Goal: Transaction & Acquisition: Subscribe to service/newsletter

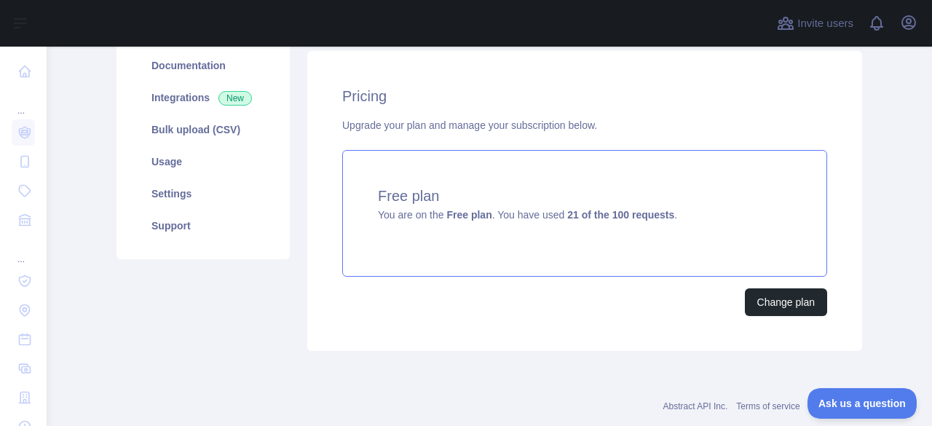
scroll to position [217, 0]
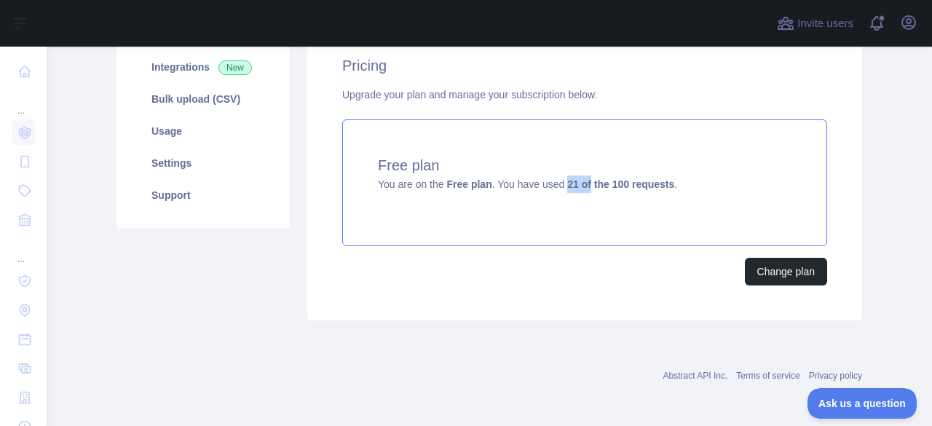
drag, startPoint x: 565, startPoint y: 183, endPoint x: 580, endPoint y: 183, distance: 15.3
click at [580, 183] on strong "21 of the 100 requests" at bounding box center [620, 184] width 107 height 12
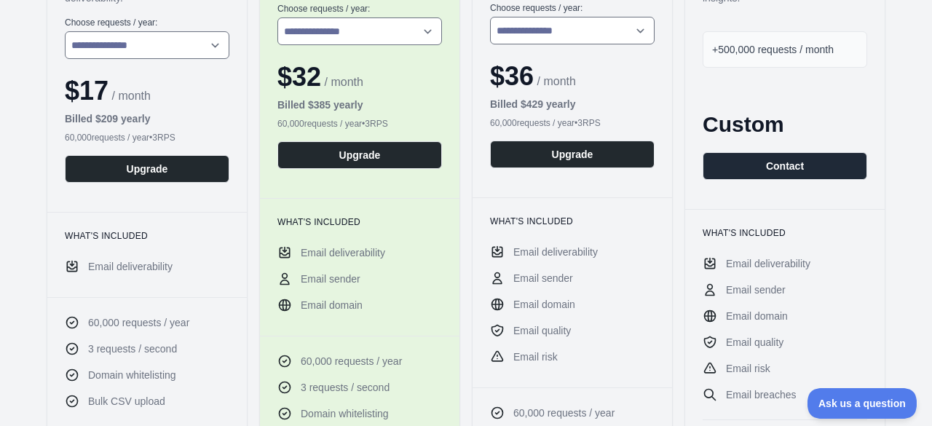
scroll to position [364, 0]
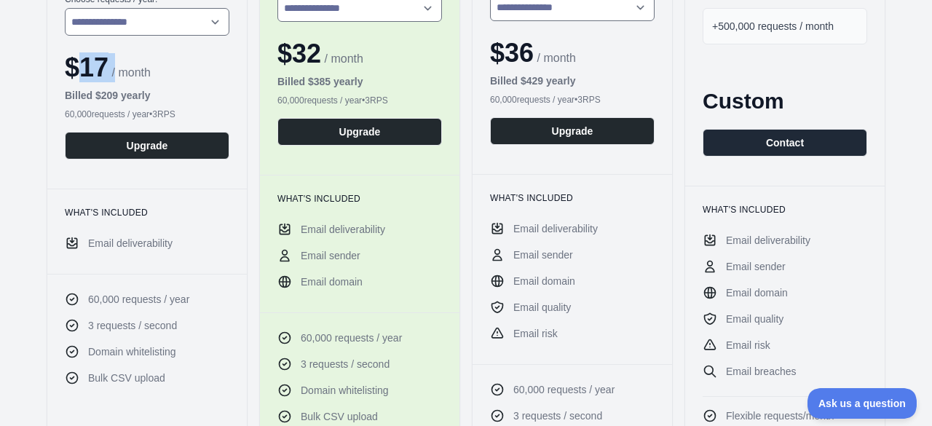
drag, startPoint x: 80, startPoint y: 69, endPoint x: 115, endPoint y: 68, distance: 35.0
click at [115, 68] on div "$ 17 / month" at bounding box center [147, 67] width 165 height 29
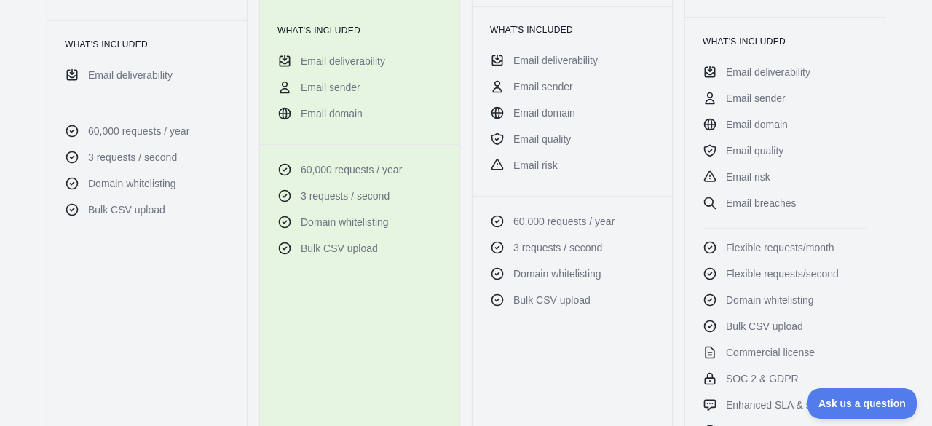
scroll to position [510, 0]
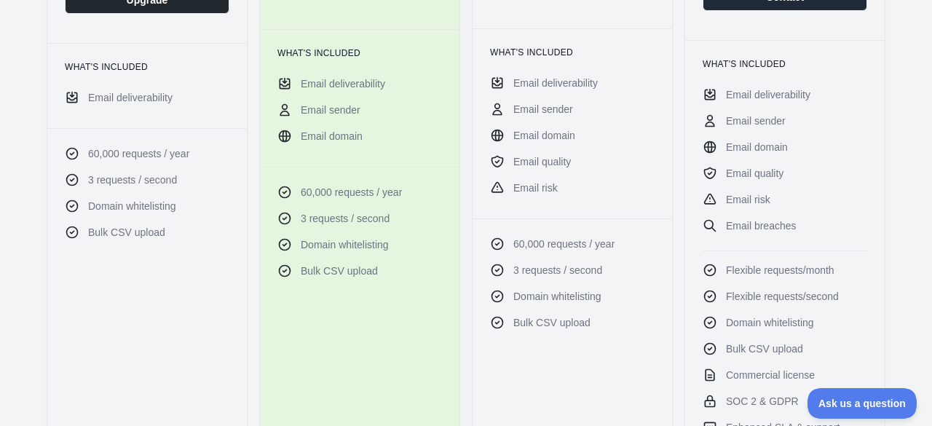
click at [98, 139] on div "60,000 requests / year 3 requests / second Domain whitelisting Bulk CSV upload" at bounding box center [147, 195] width 200 height 135
drag, startPoint x: 87, startPoint y: 152, endPoint x: 184, endPoint y: 159, distance: 97.1
click at [184, 159] on ul "60,000 requests / year 3 requests / second Domain whitelisting Bulk CSV upload" at bounding box center [147, 192] width 165 height 93
click at [163, 155] on span "60,000 requests / year" at bounding box center [138, 153] width 101 height 15
drag, startPoint x: 192, startPoint y: 149, endPoint x: 83, endPoint y: 151, distance: 109.2
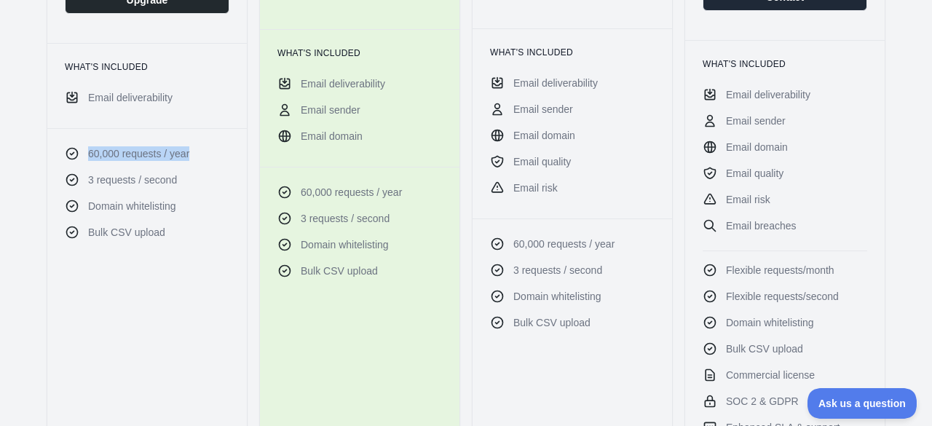
click at [83, 151] on li "60,000 requests / year" at bounding box center [147, 153] width 165 height 15
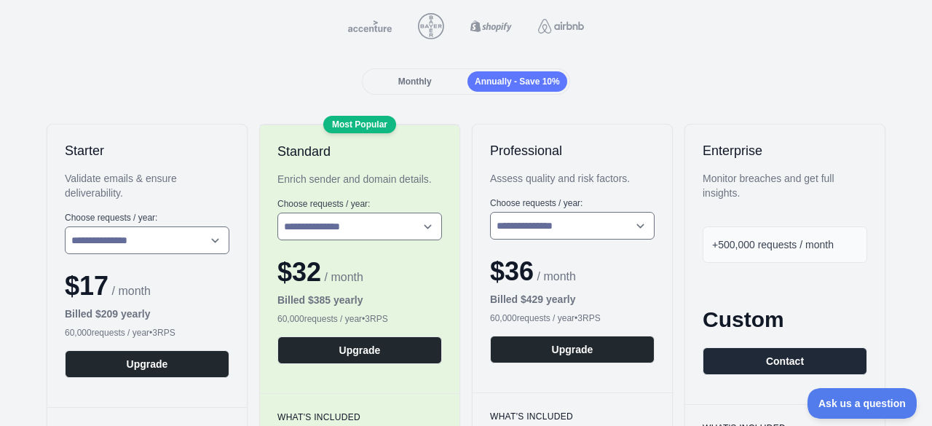
scroll to position [0, 0]
